Goal: Navigation & Orientation: Find specific page/section

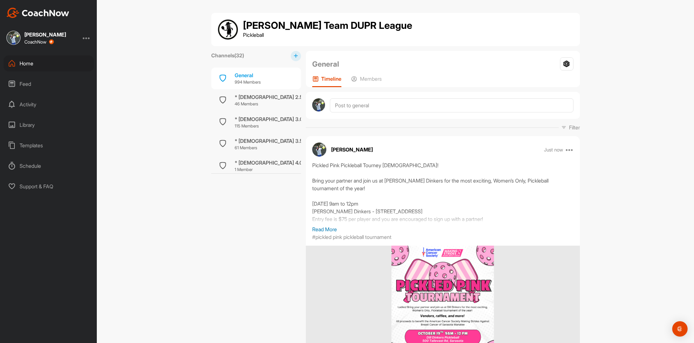
scroll to position [0, 0]
click at [32, 69] on div "Home" at bounding box center [49, 63] width 90 height 16
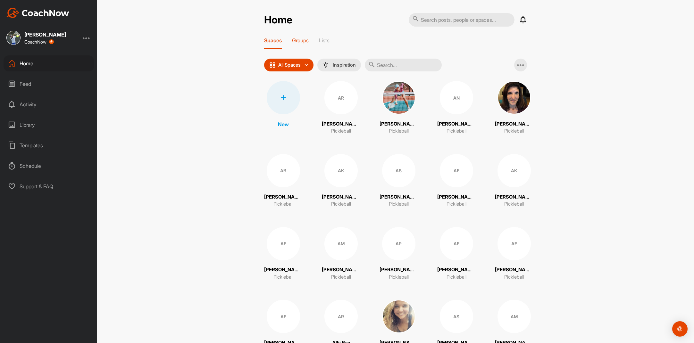
click at [298, 44] on div "Groups" at bounding box center [300, 43] width 17 height 12
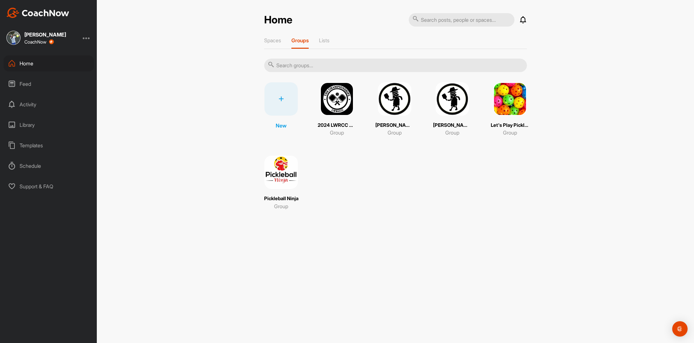
click at [400, 103] on img at bounding box center [394, 98] width 33 height 33
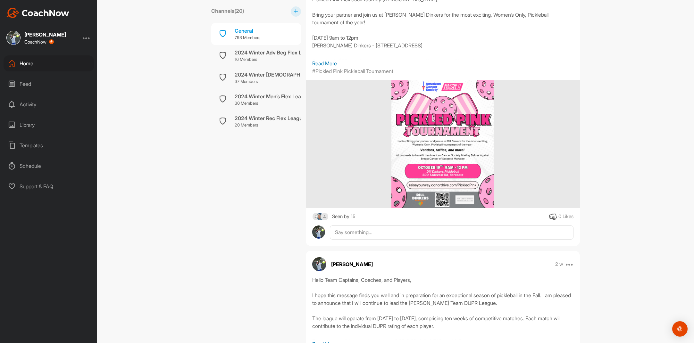
scroll to position [171, 0]
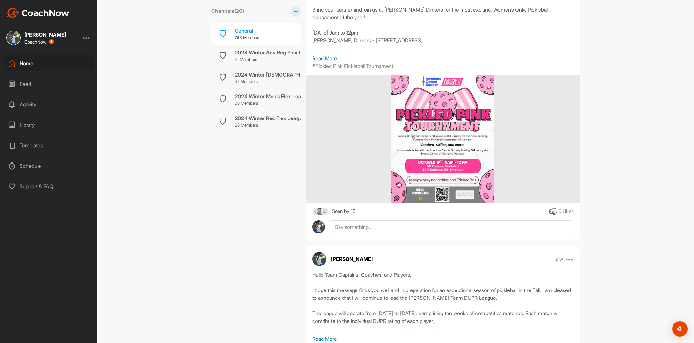
click at [320, 211] on img at bounding box center [320, 212] width 8 height 8
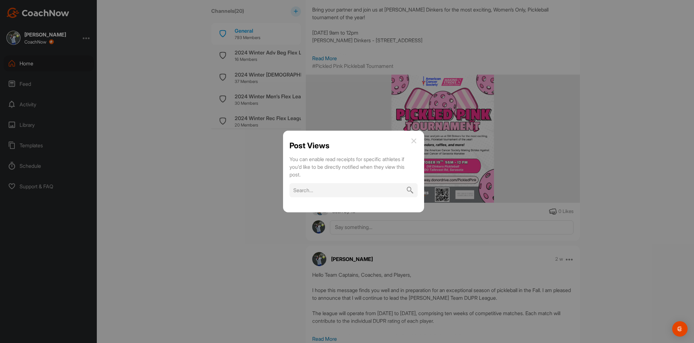
click at [413, 142] on img at bounding box center [414, 141] width 8 height 8
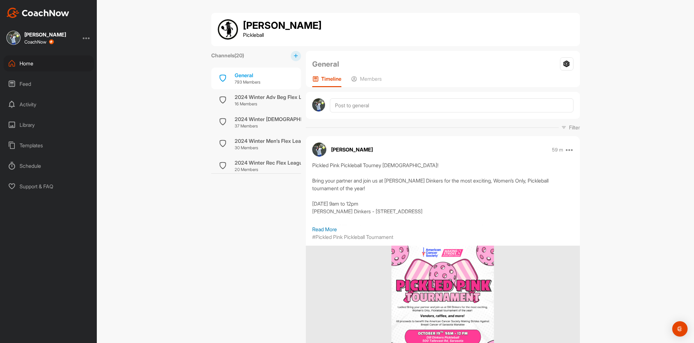
scroll to position [0, 0]
click at [26, 64] on div "Home" at bounding box center [49, 63] width 90 height 16
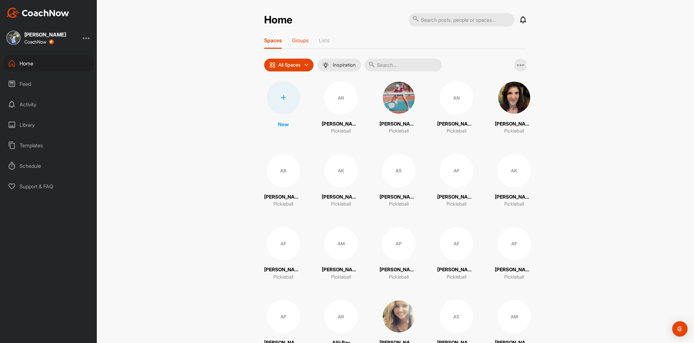
click at [301, 40] on p "Groups" at bounding box center [300, 40] width 17 height 6
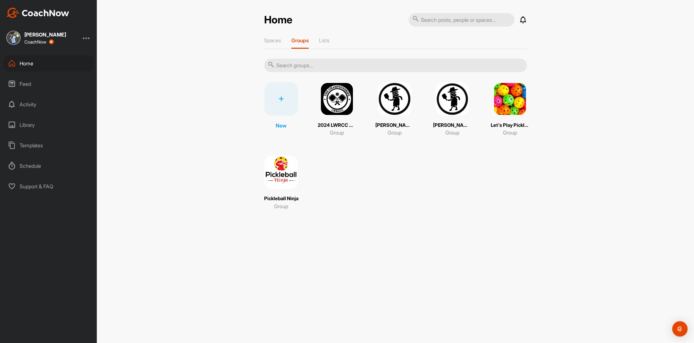
click at [455, 100] on img at bounding box center [452, 98] width 33 height 33
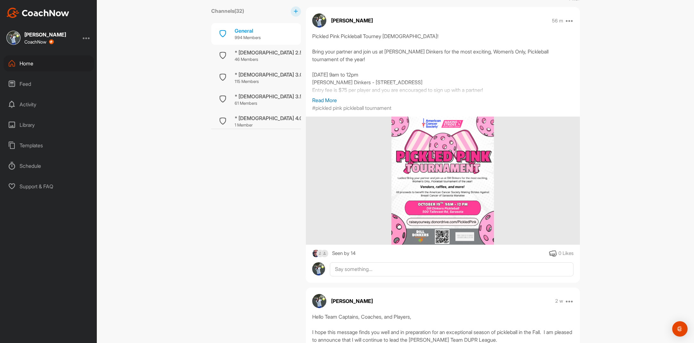
scroll to position [130, 0]
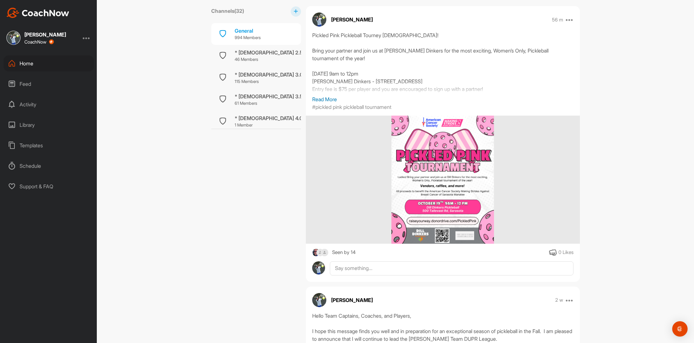
click at [441, 140] on img at bounding box center [443, 180] width 103 height 128
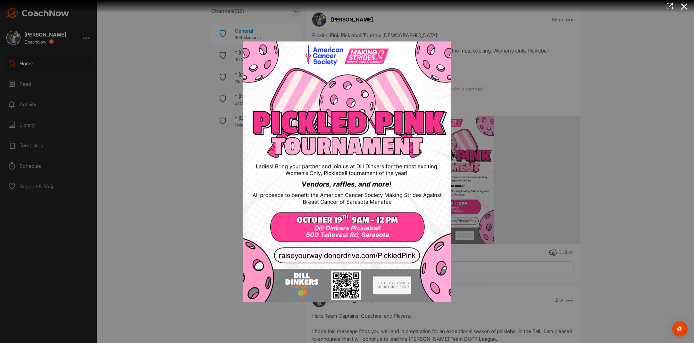
click at [369, 256] on img at bounding box center [347, 172] width 221 height 274
click at [401, 258] on img at bounding box center [347, 172] width 221 height 274
click at [404, 257] on img at bounding box center [347, 172] width 221 height 274
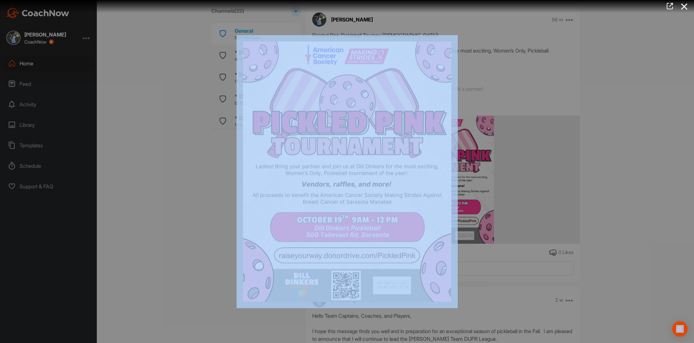
click at [404, 257] on img at bounding box center [347, 172] width 221 height 274
click at [402, 257] on img at bounding box center [347, 172] width 221 height 274
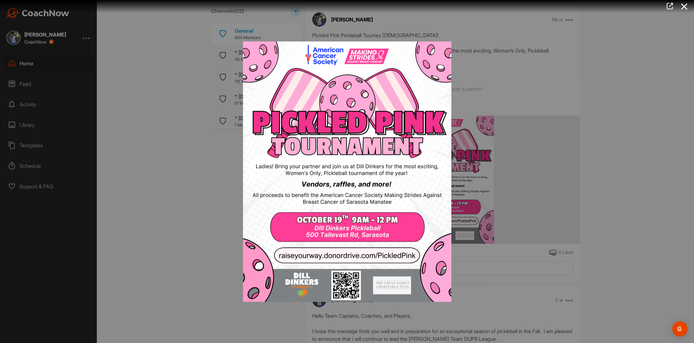
drag, startPoint x: 384, startPoint y: 235, endPoint x: 391, endPoint y: 236, distance: 6.1
click at [384, 235] on img at bounding box center [347, 172] width 221 height 274
drag, startPoint x: 527, startPoint y: 196, endPoint x: 522, endPoint y: 191, distance: 7.5
click at [527, 196] on div at bounding box center [347, 171] width 694 height 343
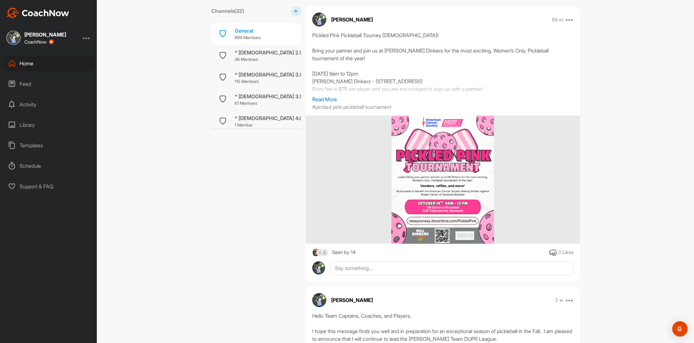
click at [331, 97] on p "Read More" at bounding box center [442, 100] width 261 height 8
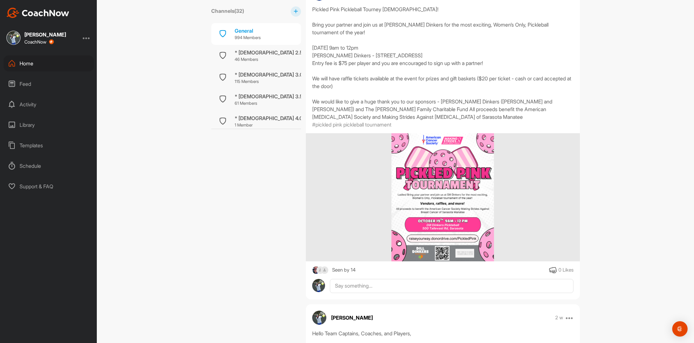
scroll to position [179, 0]
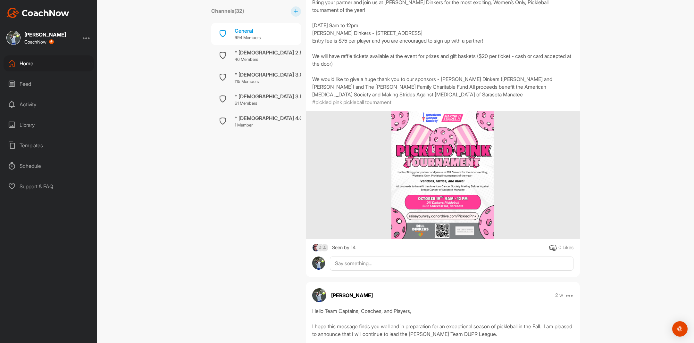
click at [446, 151] on img at bounding box center [443, 175] width 103 height 128
